Goal: Ask a question

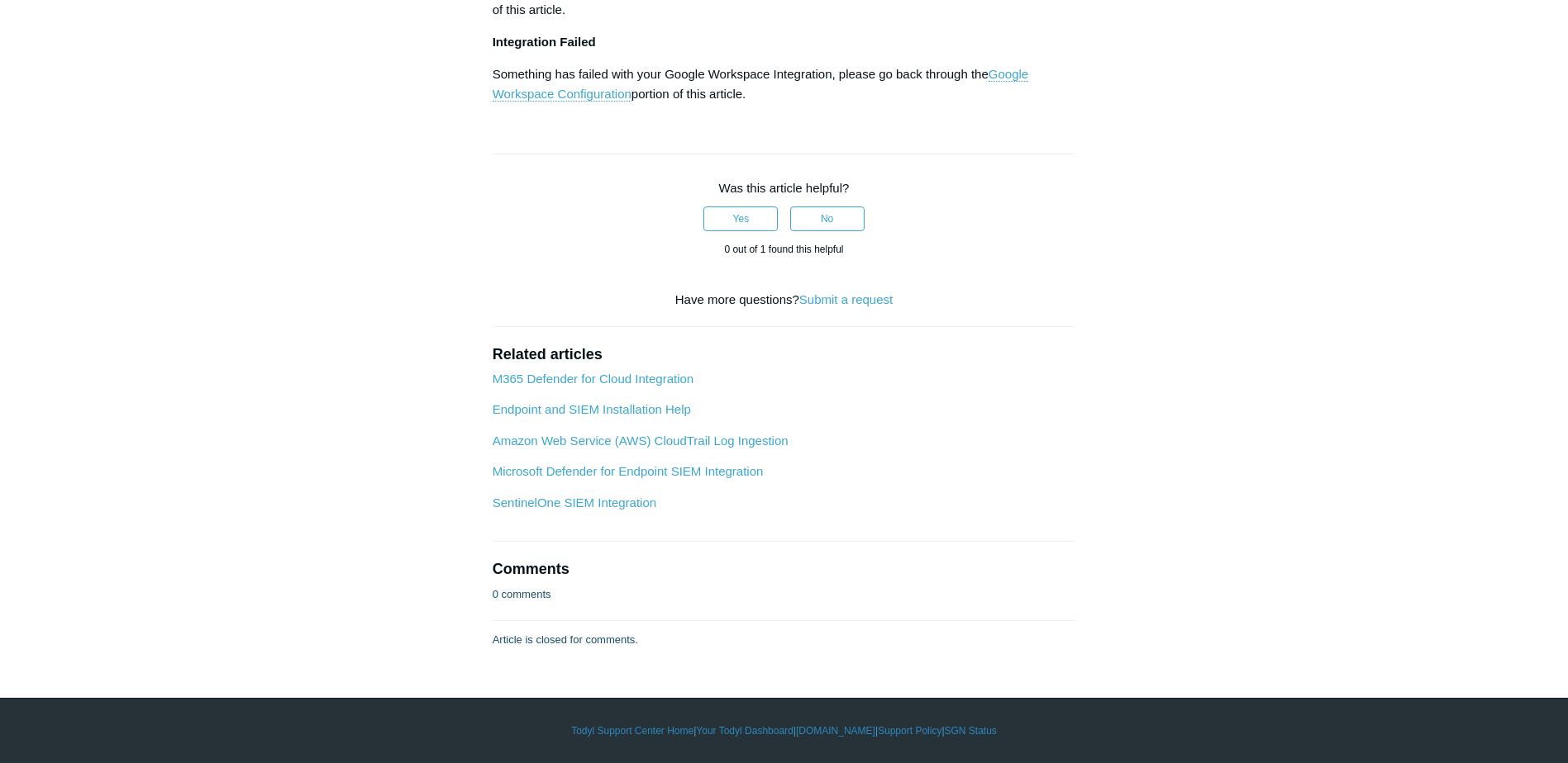
scroll to position [8591, 0]
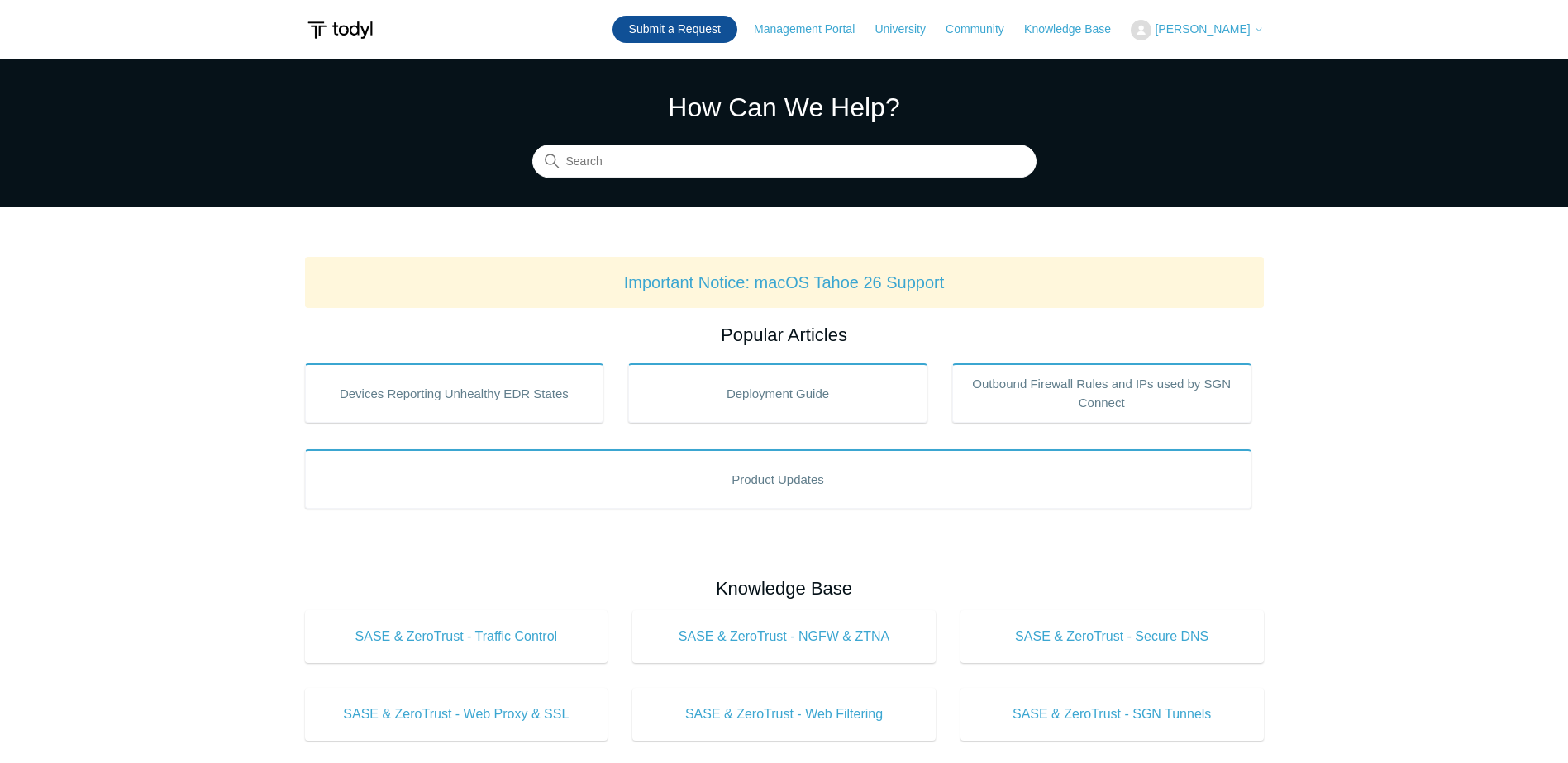
click at [714, 31] on link "Submit a Request" at bounding box center [674, 30] width 125 height 28
click at [1090, 33] on link "Knowledge Base" at bounding box center [1075, 29] width 103 height 18
click at [1075, 27] on link "Knowledge Base" at bounding box center [1075, 29] width 103 height 18
